Goal: Transaction & Acquisition: Purchase product/service

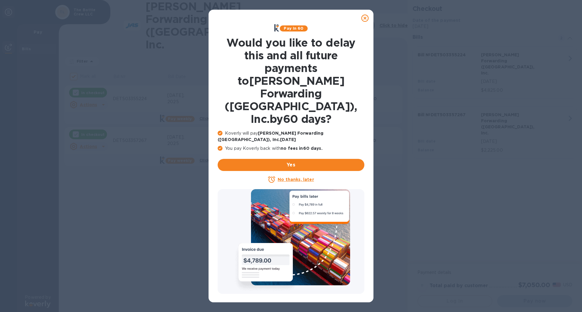
click at [301, 177] on u "No thanks, later" at bounding box center [295, 179] width 36 height 5
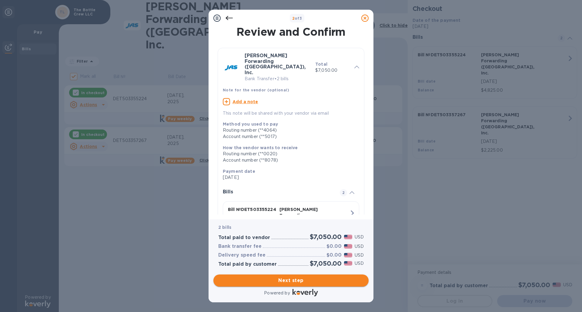
click at [299, 280] on span "Next step" at bounding box center [290, 280] width 145 height 7
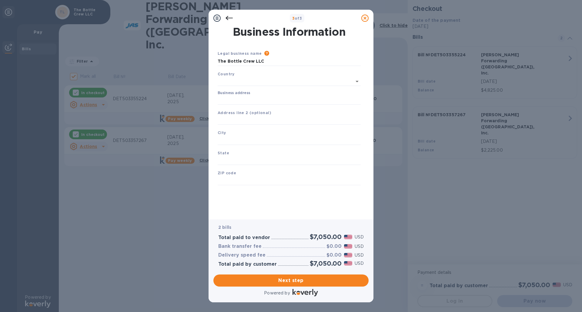
type input "[GEOGRAPHIC_DATA]"
click at [241, 98] on input "Business address" at bounding box center [289, 99] width 143 height 9
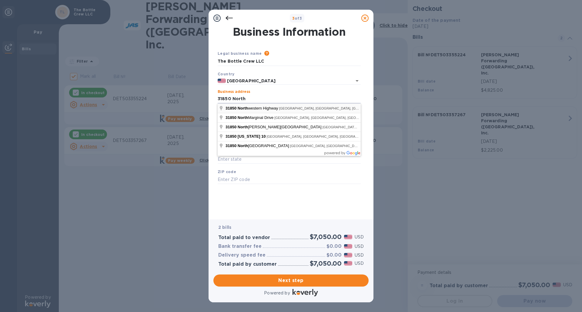
type input "[STREET_ADDRESS]"
type input "[GEOGRAPHIC_DATA]"
type input "MI"
type input "48334"
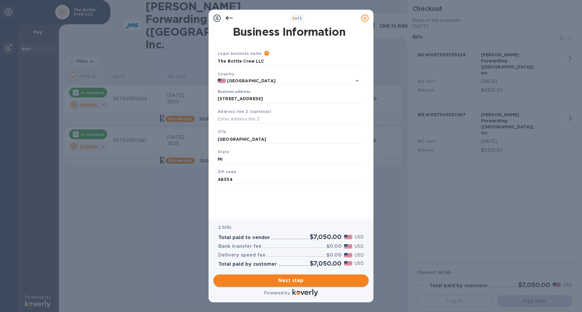
click at [288, 281] on span "Next step" at bounding box center [290, 280] width 145 height 7
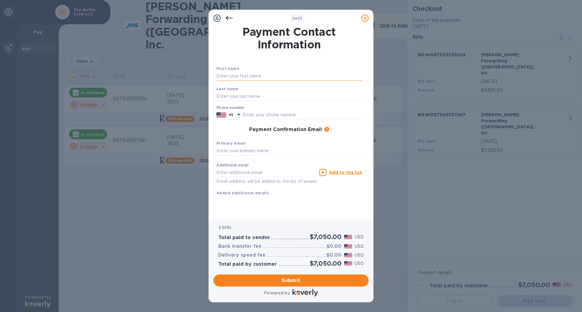
click at [238, 74] on input "text" at bounding box center [288, 76] width 145 height 9
type input "[PERSON_NAME]"
click at [239, 94] on input "text" at bounding box center [288, 96] width 145 height 9
type input "[PERSON_NAME]"
click at [253, 118] on input "text" at bounding box center [301, 115] width 119 height 9
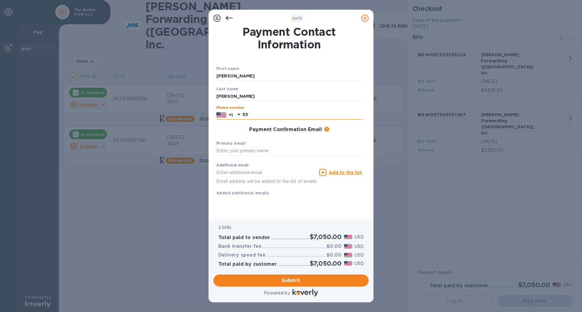
type input "5"
type input "2485388500"
click at [265, 151] on input "text" at bounding box center [288, 151] width 145 height 9
type input "[EMAIL_ADDRESS][DOMAIN_NAME]"
click at [275, 174] on input "text" at bounding box center [266, 172] width 100 height 9
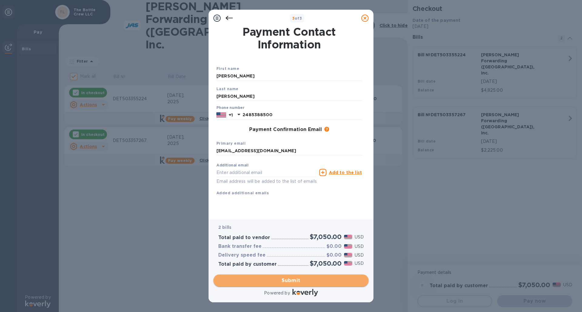
click at [304, 279] on span "Submit" at bounding box center [290, 280] width 145 height 7
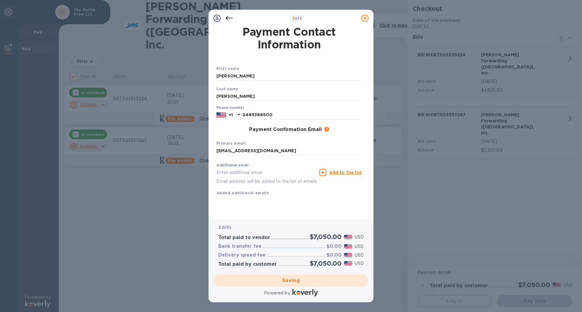
checkbox input "false"
